Goal: Transaction & Acquisition: Purchase product/service

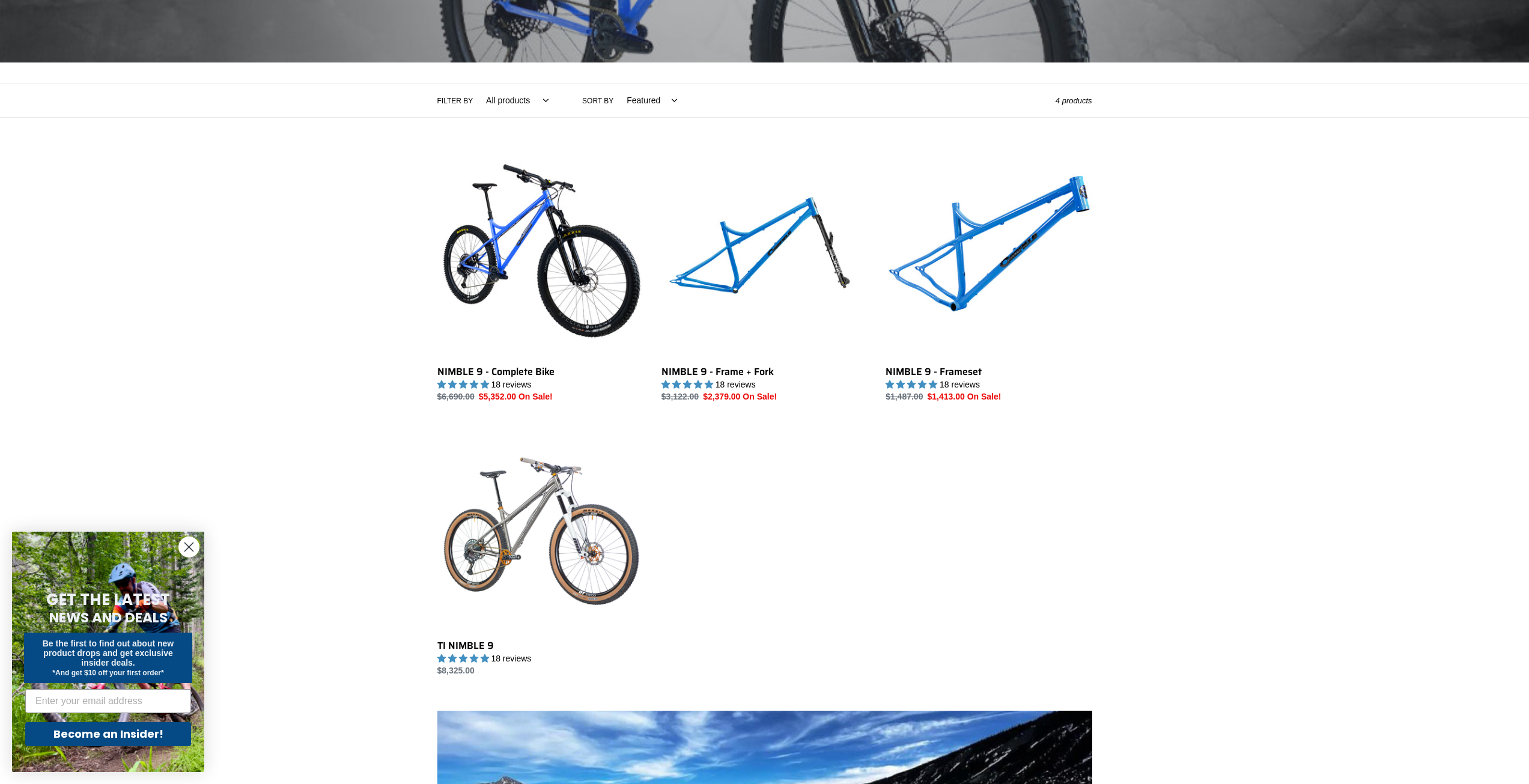
scroll to position [240, 0]
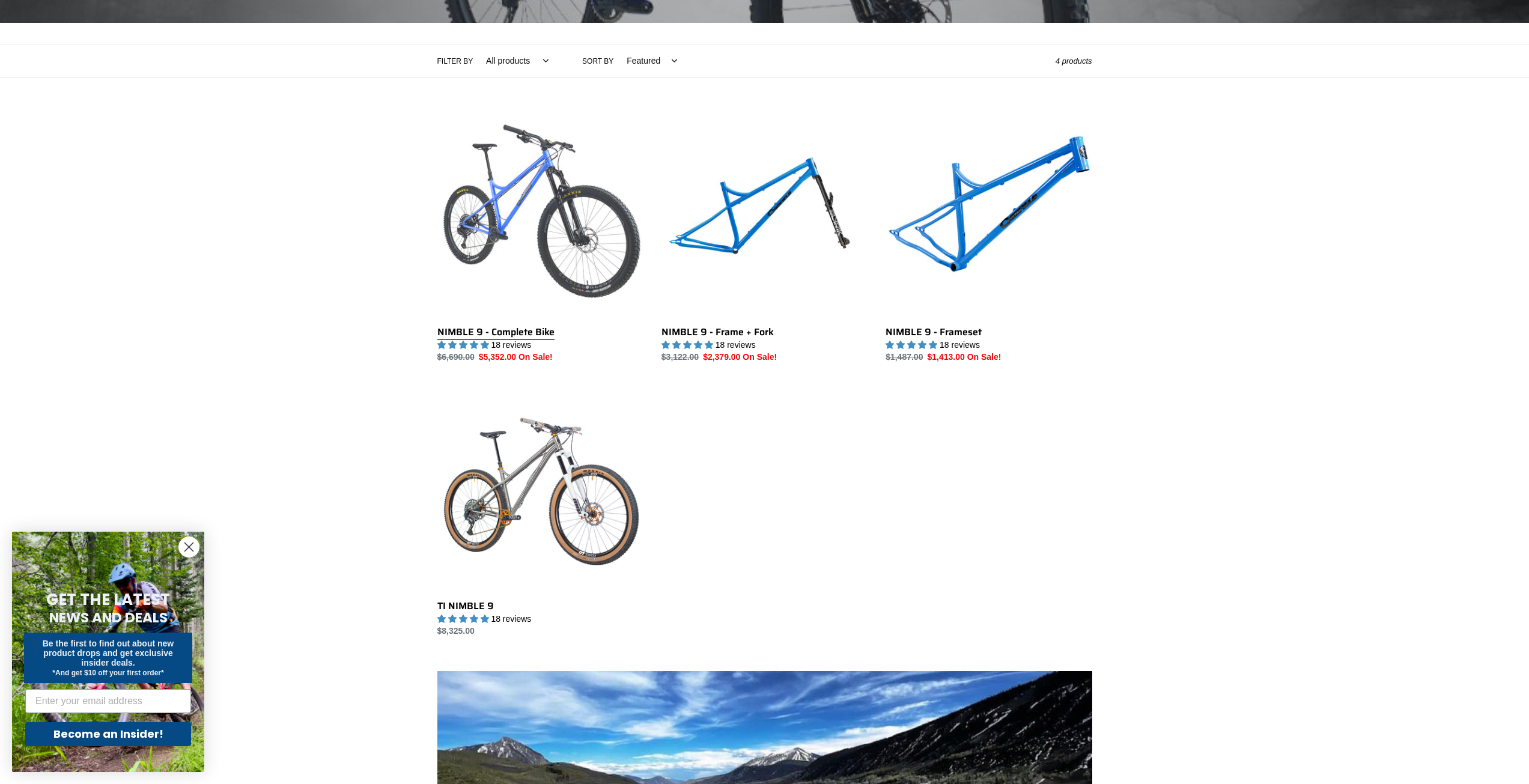
drag, startPoint x: 543, startPoint y: 331, endPoint x: 516, endPoint y: 332, distance: 27.0
click at [516, 332] on link "NIMBLE 9 - Complete Bike" at bounding box center [540, 237] width 206 height 253
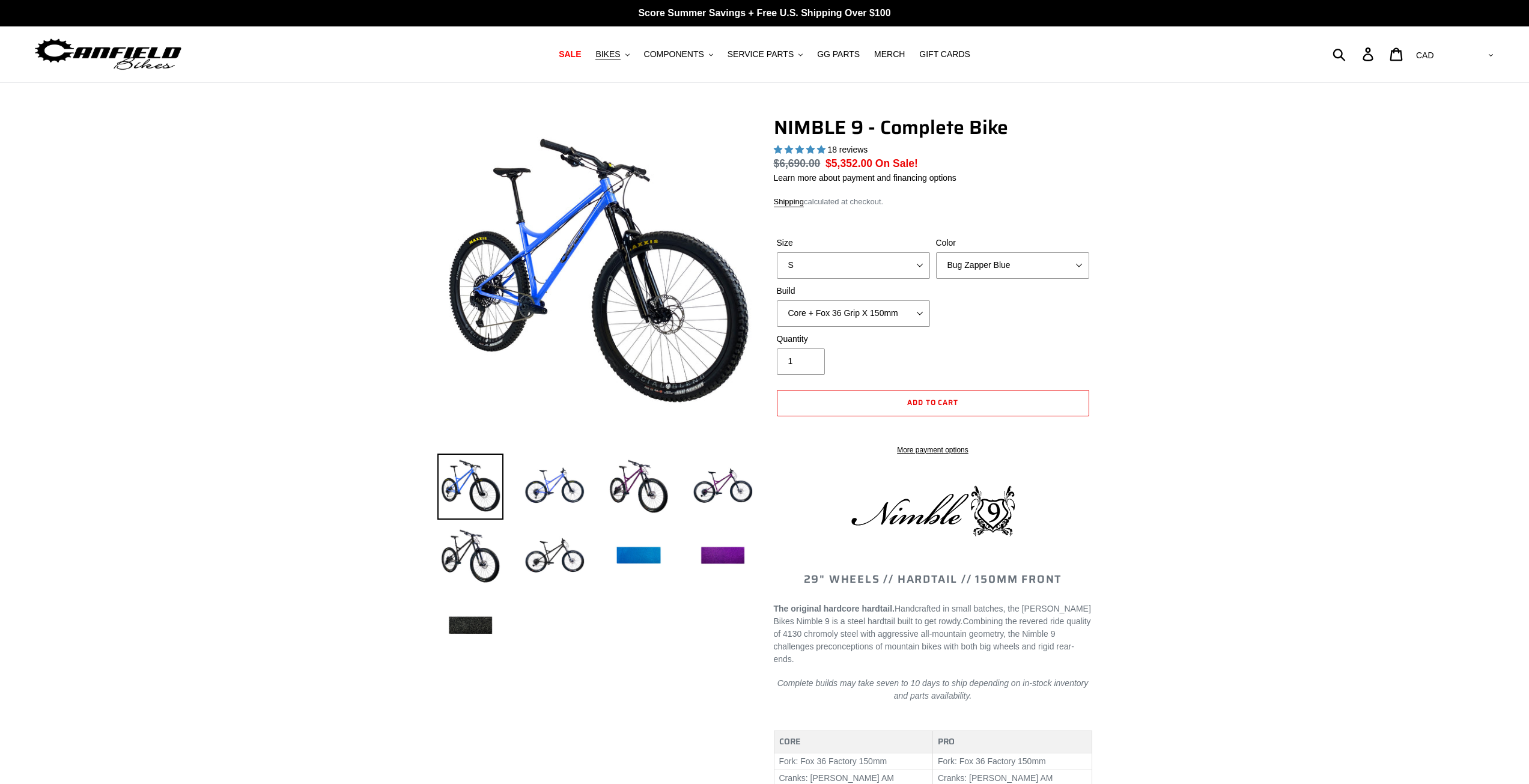
select select "highest-rating"
click at [867, 266] on select "S M L XL" at bounding box center [854, 265] width 154 height 27
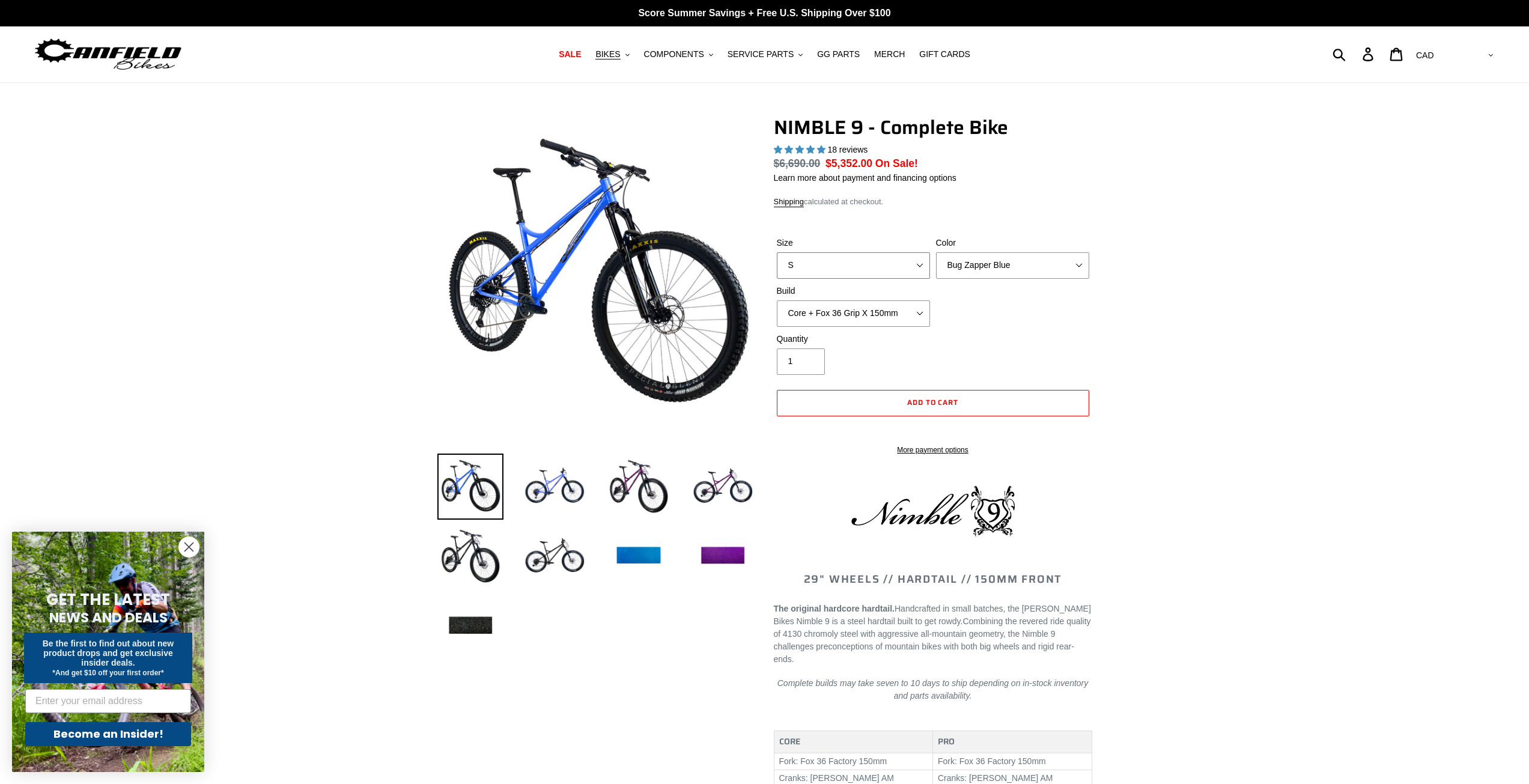
select select "L"
click at [777, 252] on select "S M L XL" at bounding box center [854, 265] width 154 height 27
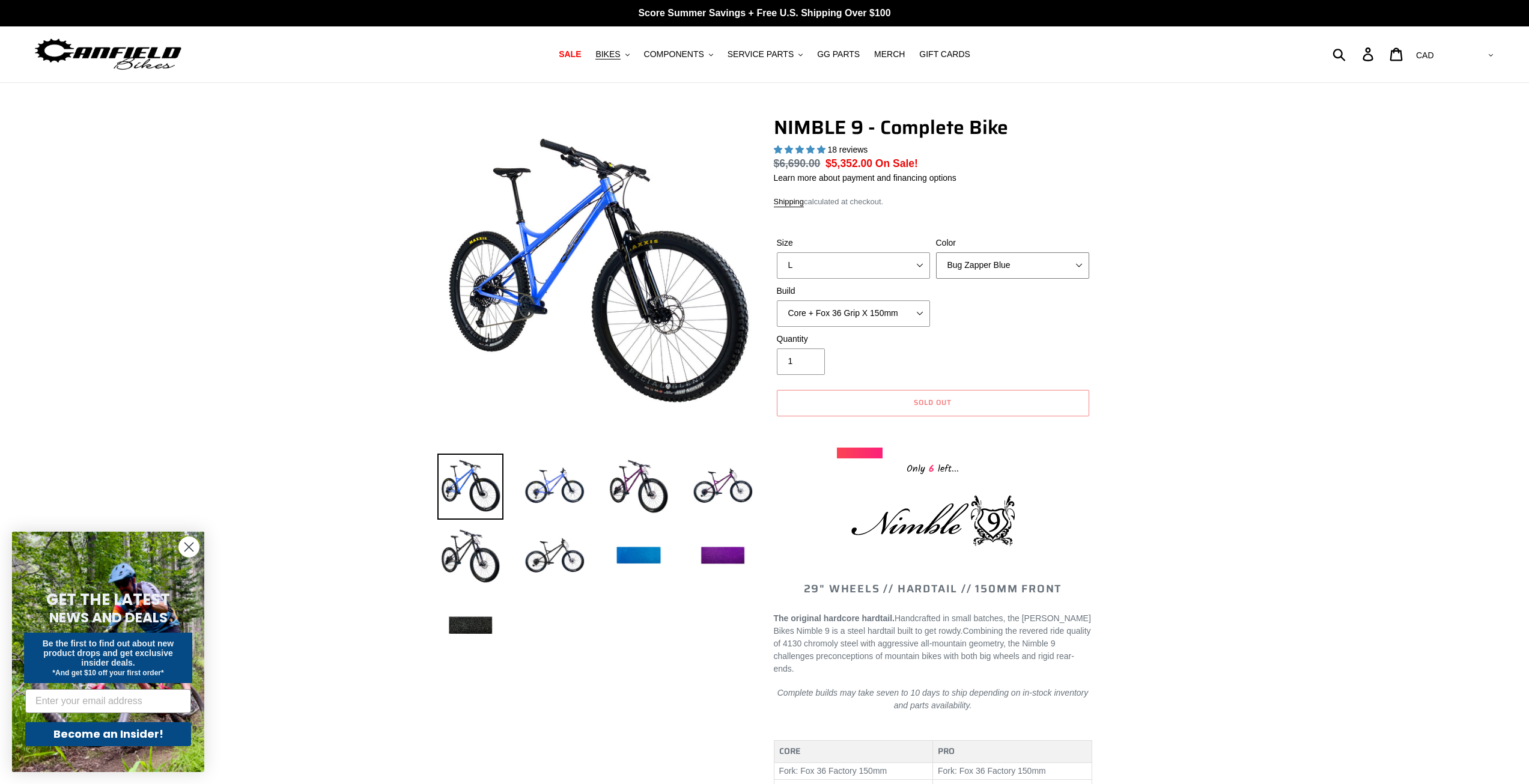
click at [983, 268] on select "Bug Zapper Blue Purple Haze - Sold Out Galaxy Black" at bounding box center [1013, 265] width 154 height 27
click at [936, 252] on select "Bug Zapper Blue Purple Haze - Sold Out Galaxy Black" at bounding box center [1013, 265] width 154 height 27
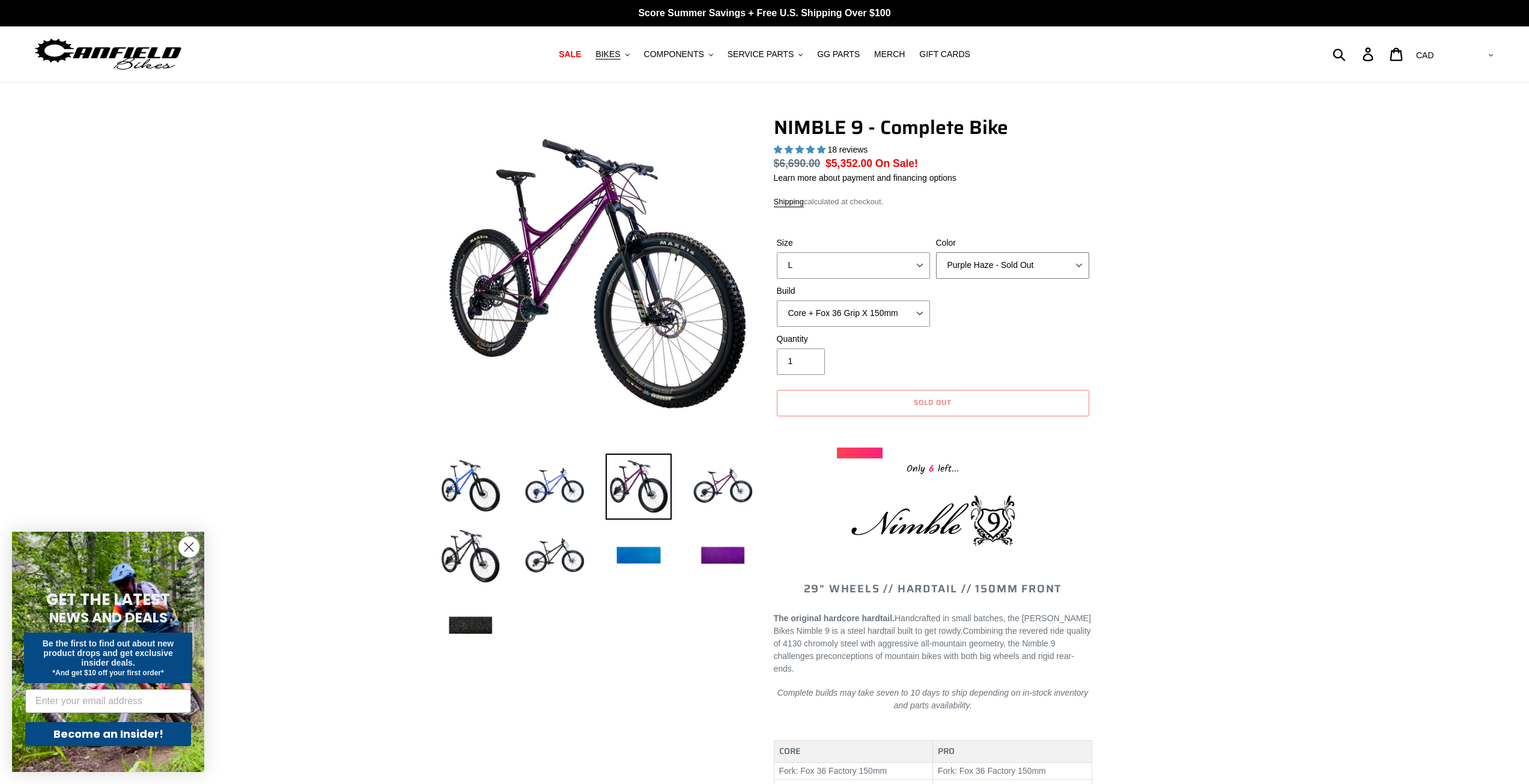
click at [1012, 268] on select "Bug Zapper Blue Purple Haze - Sold Out Galaxy Black" at bounding box center [1013, 265] width 154 height 27
click at [936, 252] on select "Bug Zapper Blue Purple Haze - Sold Out Galaxy Black" at bounding box center [1013, 265] width 154 height 27
click at [993, 265] on select "Bug Zapper Blue Purple Haze - Sold Out Galaxy Black" at bounding box center [1013, 265] width 154 height 27
select select "Bug Zapper Blue"
click at [936, 252] on select "Bug Zapper Blue Purple Haze - Sold Out Galaxy Black" at bounding box center [1013, 265] width 154 height 27
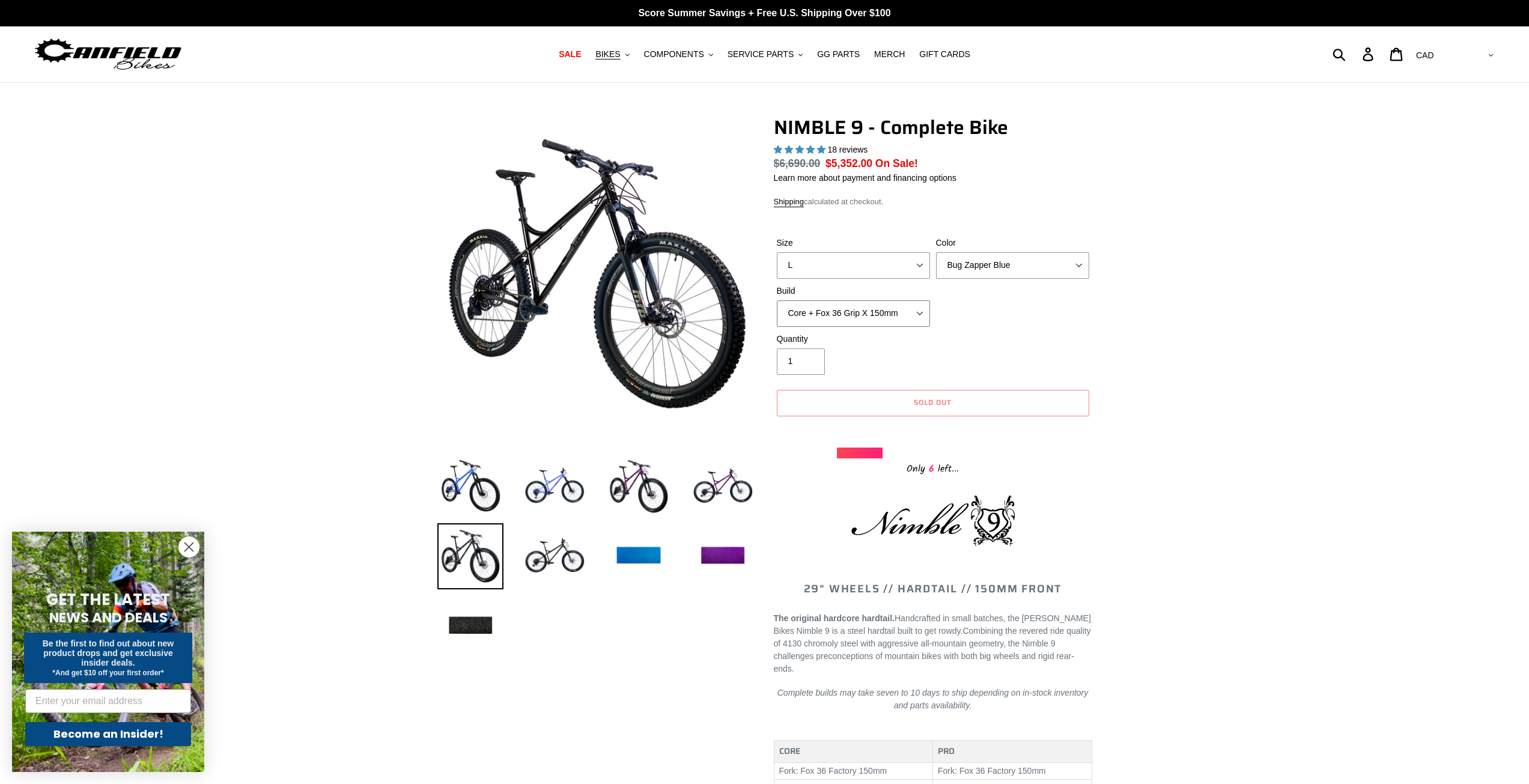
click at [851, 317] on select "Core + Fox 36 Grip X 150mm Pro + Fox 36 Grip X 150mm Core + RockShox Lyrik Ulti…" at bounding box center [854, 314] width 154 height 27
click at [777, 301] on select "Core + Fox 36 Grip X 150mm Pro + Fox 36 Grip X 150mm Core + RockShox Lyrik Ulti…" at bounding box center [854, 314] width 154 height 27
